Goal: Find contact information: Find contact information

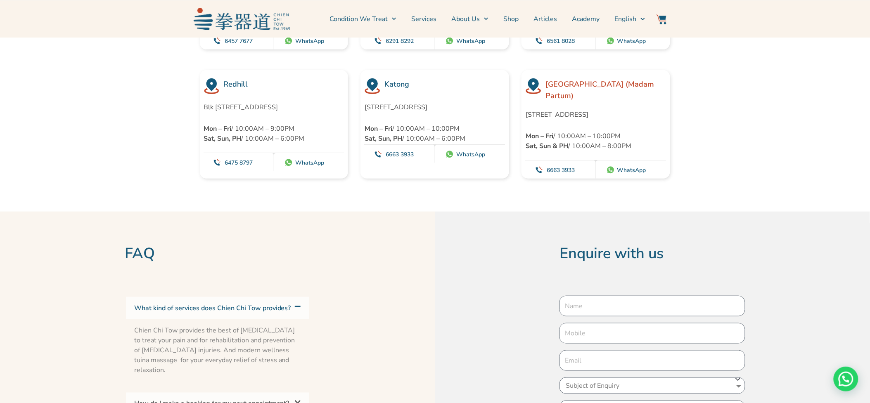
scroll to position [2294, 0]
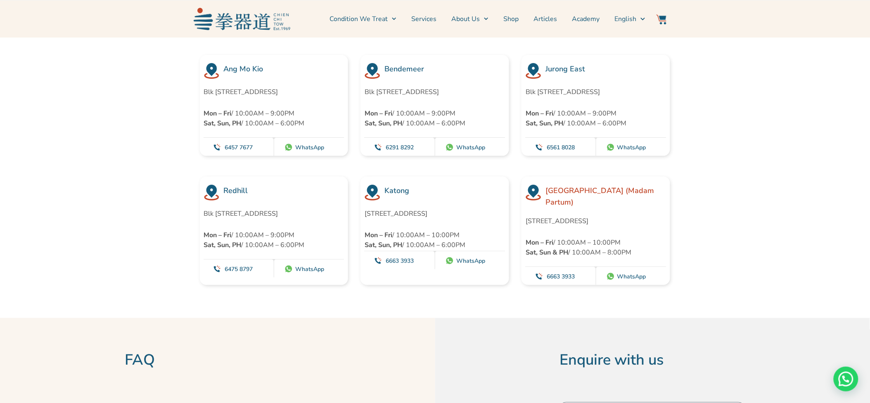
click at [304, 152] on link "WhatsApp" at bounding box center [309, 148] width 29 height 8
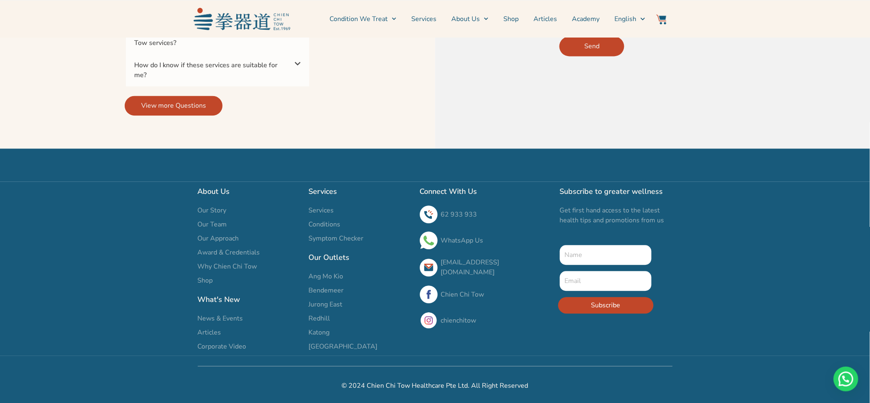
scroll to position [2844, 0]
click at [467, 244] on link "WhatsApp Us" at bounding box center [462, 240] width 43 height 9
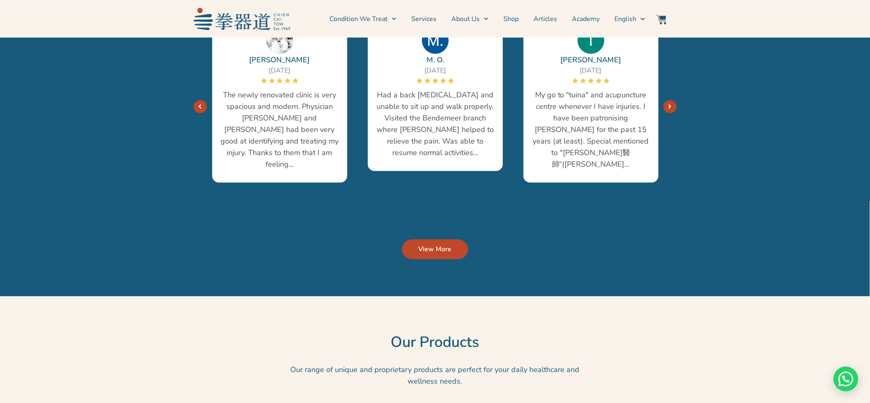
scroll to position [1605, 0]
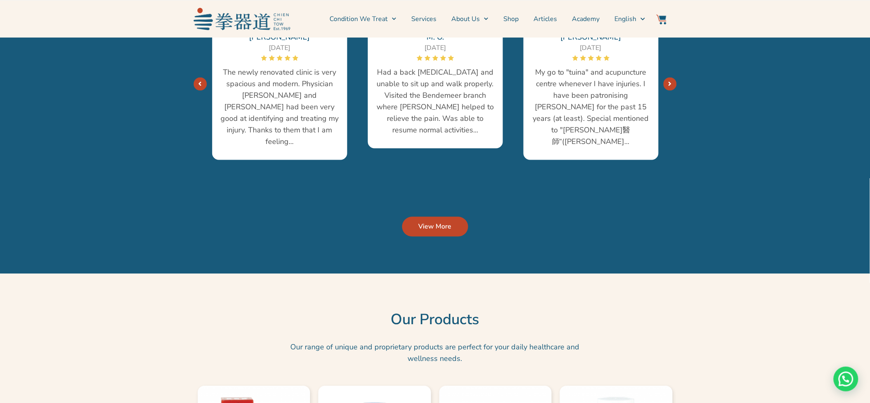
click at [442, 230] on span "View More" at bounding box center [435, 227] width 33 height 10
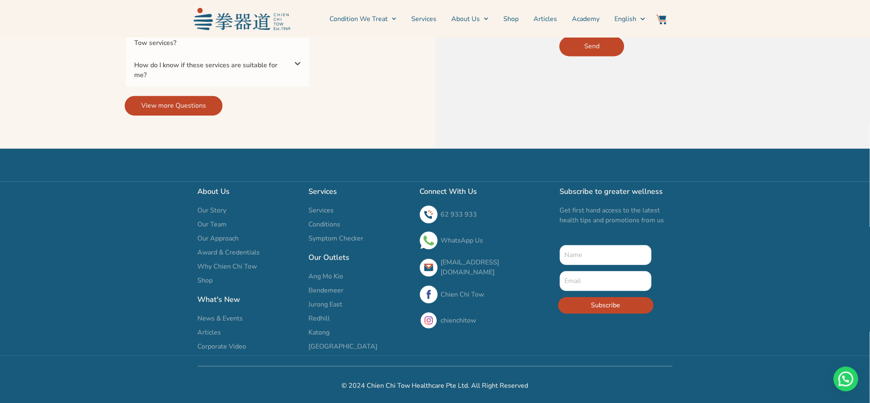
scroll to position [2847, 0]
drag, startPoint x: 439, startPoint y: 266, endPoint x: 538, endPoint y: 267, distance: 99.1
click at [538, 267] on div "[EMAIL_ADDRESS][DOMAIN_NAME]" at bounding box center [486, 268] width 132 height 20
click at [405, 254] on h2 "Our Outlets" at bounding box center [360, 258] width 103 height 12
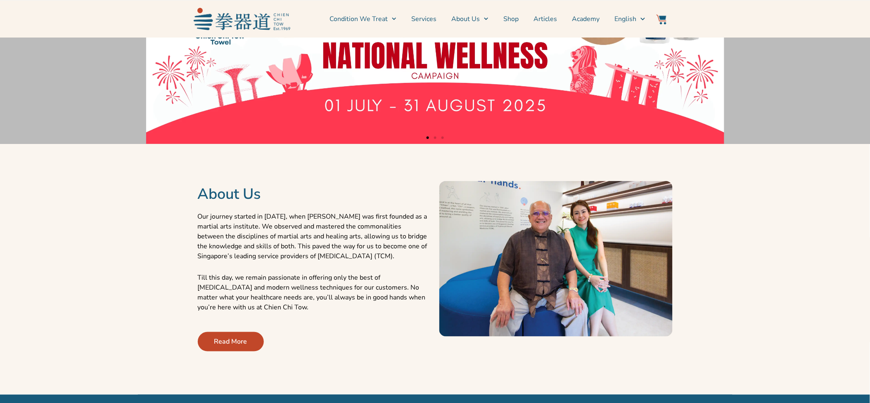
scroll to position [229, 0]
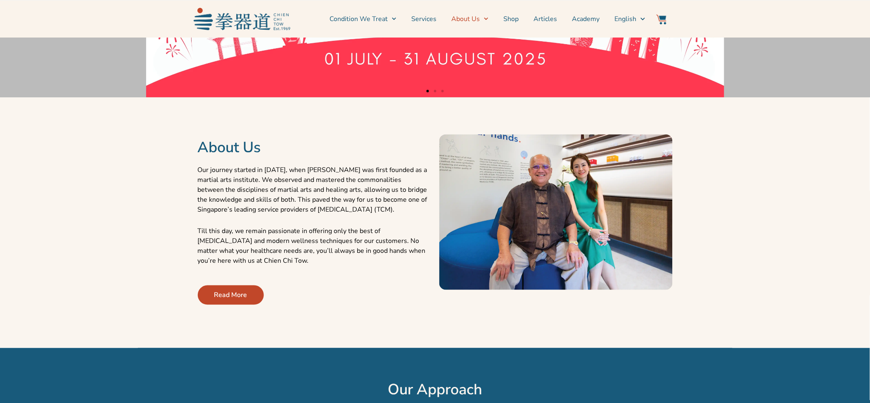
click at [458, 19] on link "About Us" at bounding box center [469, 19] width 37 height 21
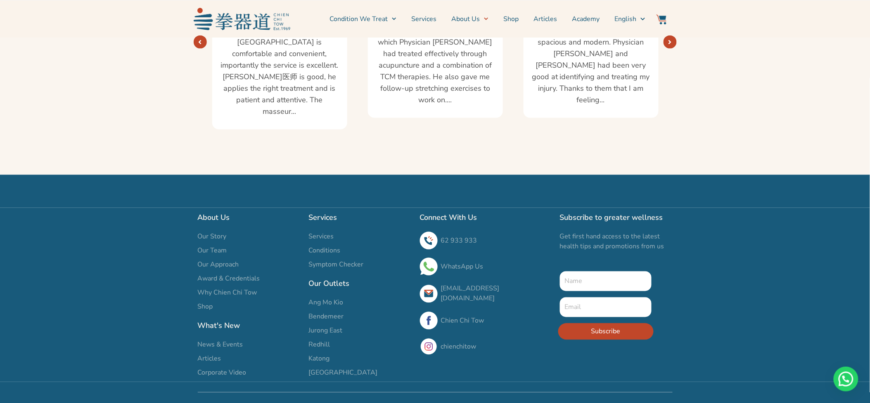
scroll to position [1522, 0]
